Goal: Information Seeking & Learning: Learn about a topic

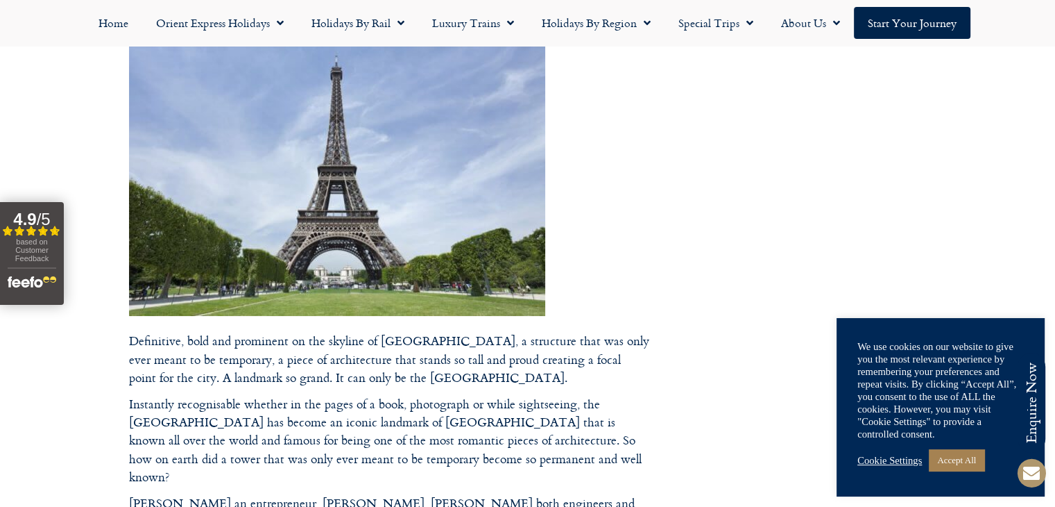
scroll to position [239, 0]
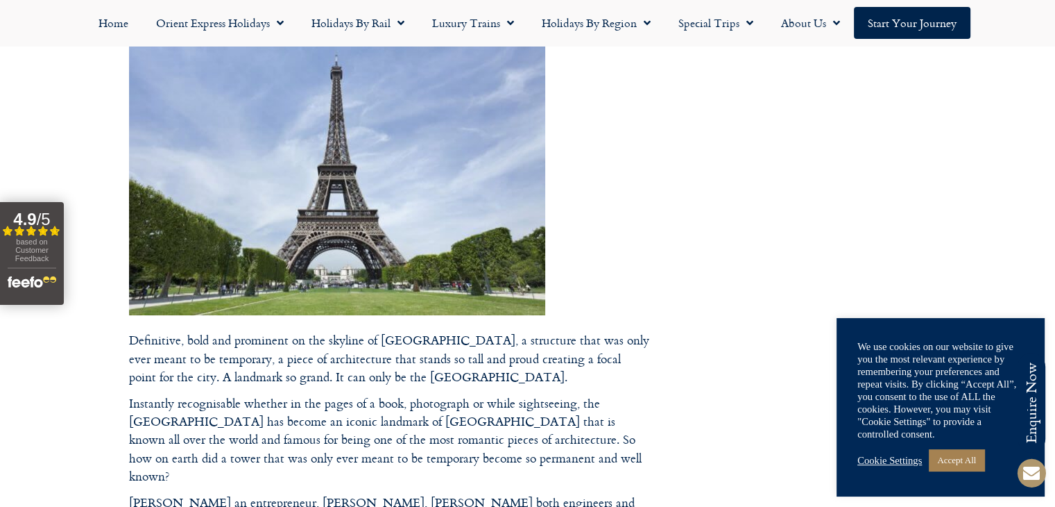
click at [470, 198] on img at bounding box center [337, 177] width 416 height 276
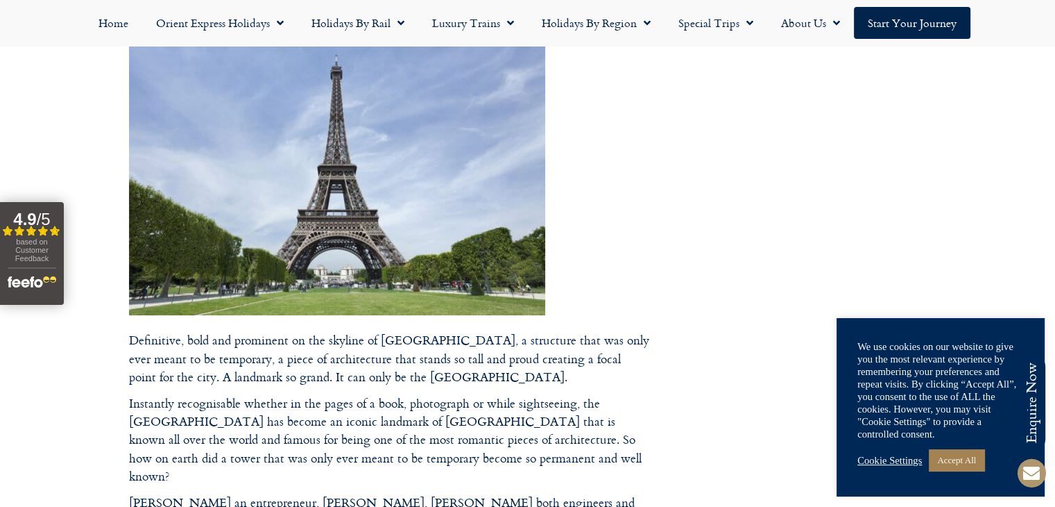
click at [470, 198] on img at bounding box center [337, 177] width 416 height 276
